Goal: Information Seeking & Learning: Understand process/instructions

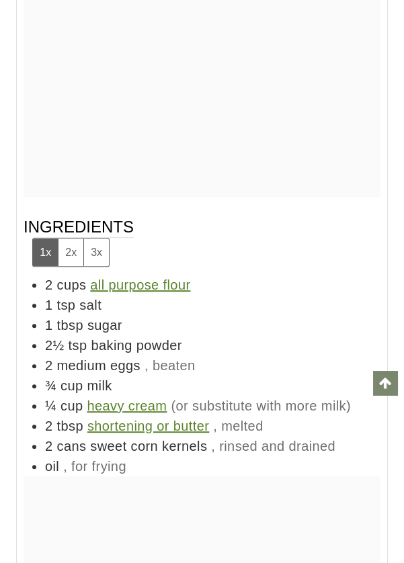
scroll to position [14266, 0]
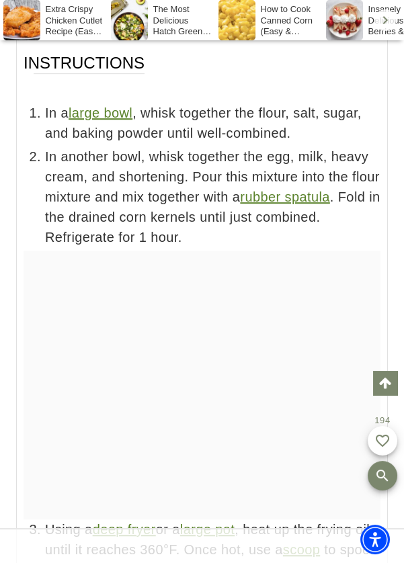
scroll to position [14204, 0]
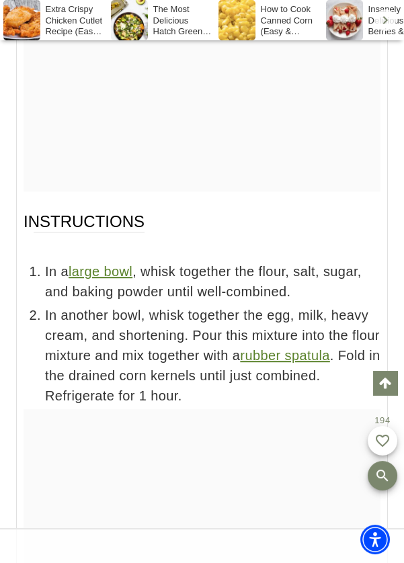
scroll to position [13692, 0]
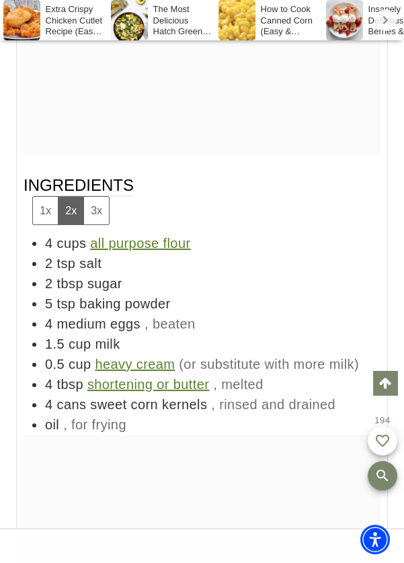
click at [37, 225] on button "1x" at bounding box center [45, 211] width 25 height 28
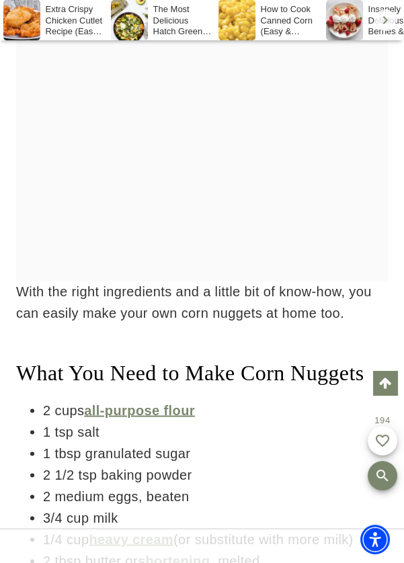
scroll to position [3083, 0]
